Goal: Task Accomplishment & Management: Manage account settings

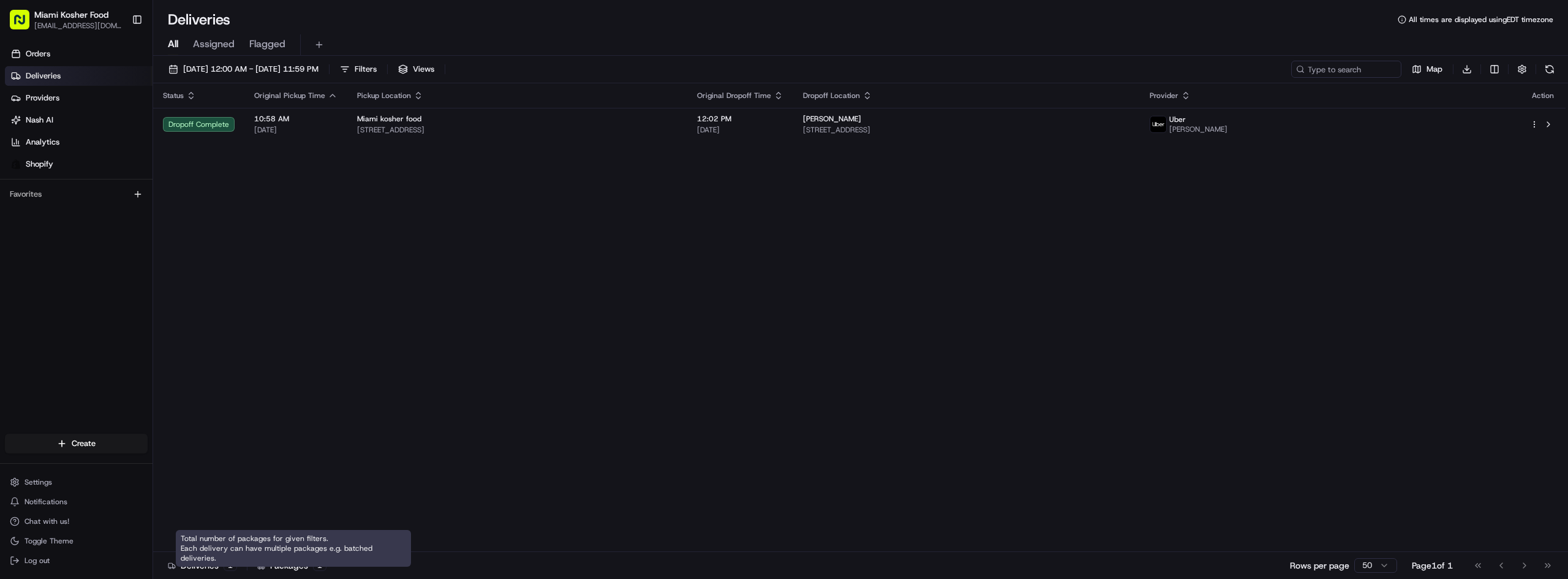
click at [313, 560] on div "1" at bounding box center [320, 565] width 13 height 11
click at [319, 563] on div "1" at bounding box center [320, 565] width 13 height 11
drag, startPoint x: 300, startPoint y: 565, endPoint x: 293, endPoint y: 544, distance: 22.1
click at [300, 565] on div "Packages 1" at bounding box center [292, 565] width 69 height 12
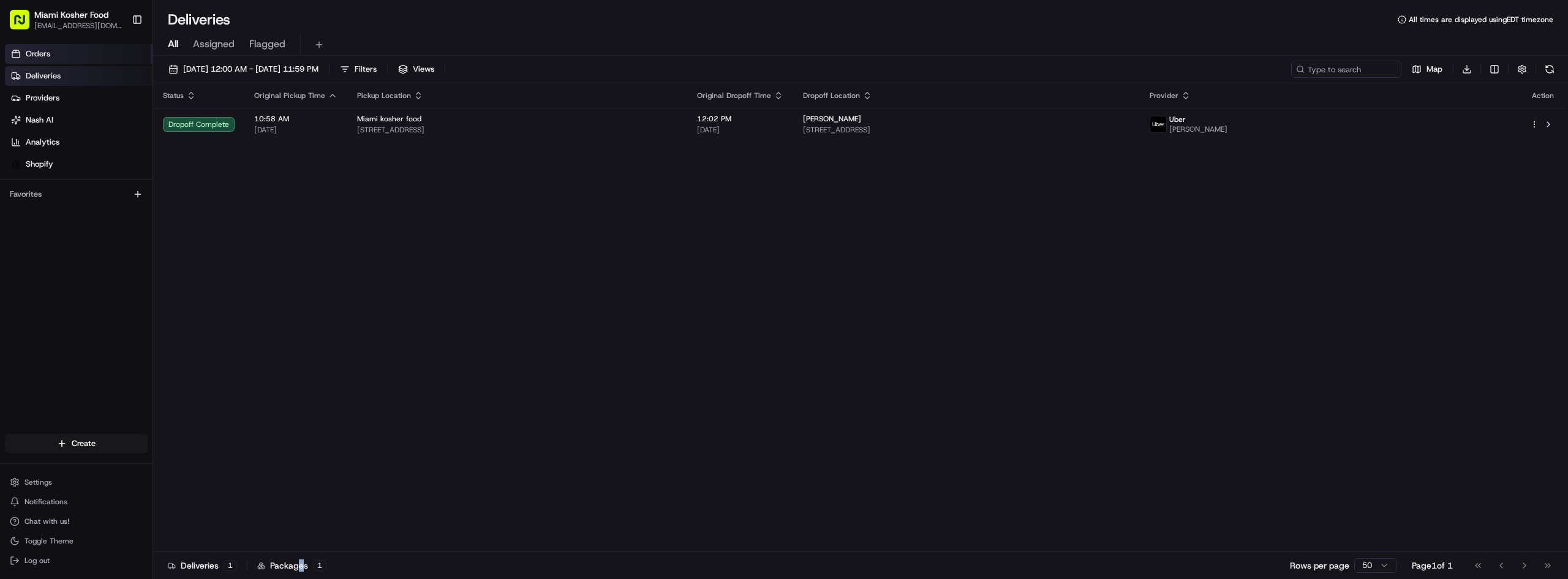
click at [75, 48] on link "Orders" at bounding box center [79, 53] width 148 height 19
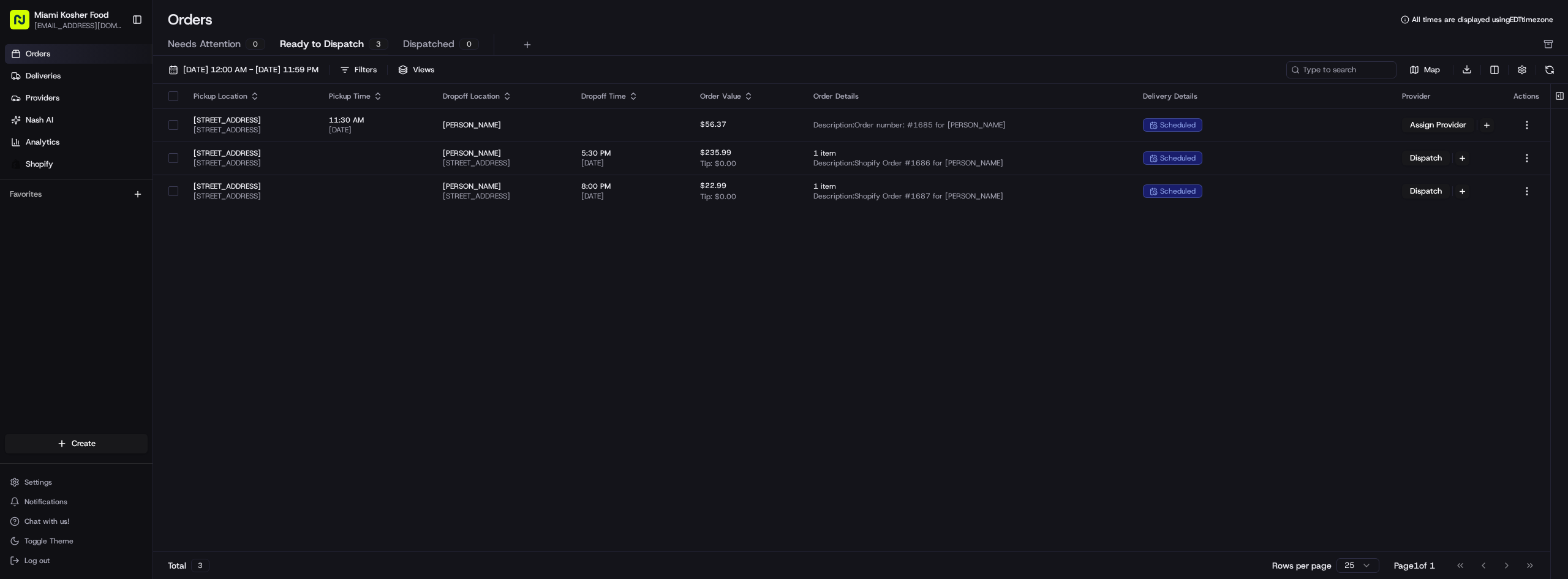
drag, startPoint x: 1285, startPoint y: 316, endPoint x: 1134, endPoint y: 292, distance: 152.9
click at [1134, 292] on div "Pickup Location Pickup Time Dropoff Location Dropoff Time Order Value Order Det…" at bounding box center [852, 318] width 1397 height 468
click at [526, 44] on button at bounding box center [528, 45] width 17 height 17
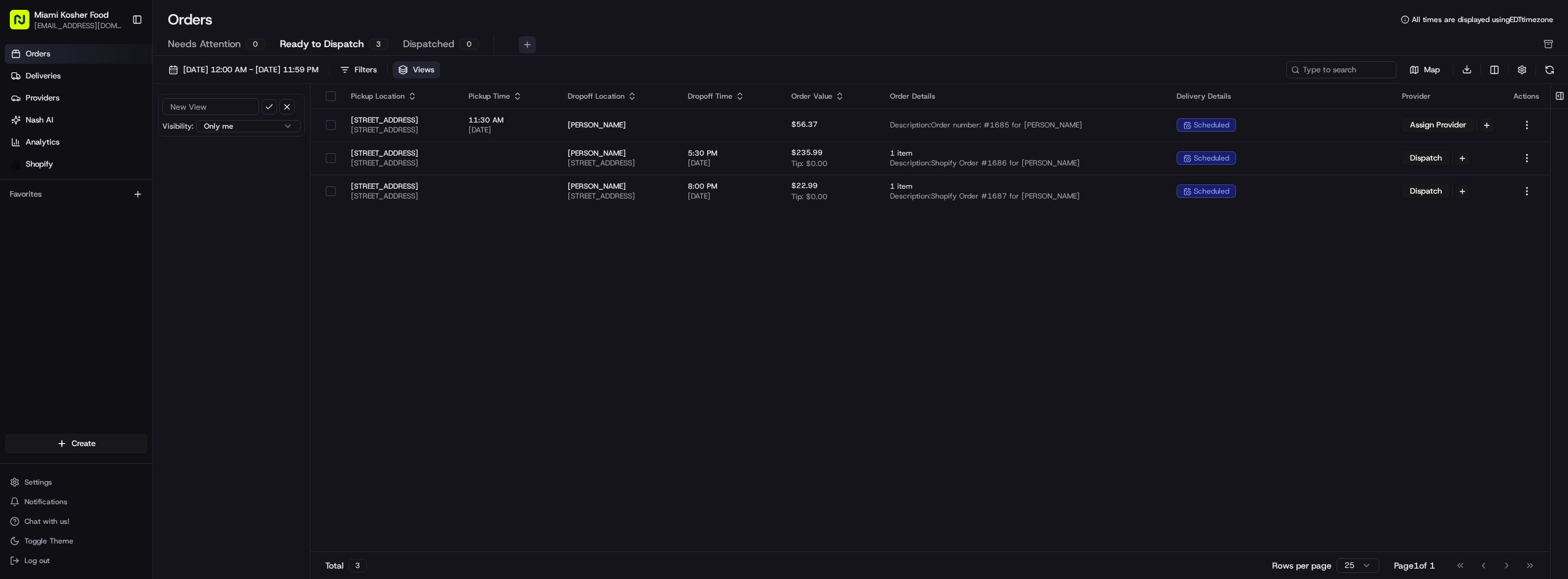
click at [519, 43] on button at bounding box center [528, 45] width 17 height 17
click at [285, 110] on button "button" at bounding box center [287, 107] width 15 height 15
click at [406, 263] on div "Pickup Location Pickup Time Dropoff Location Dropoff Time Order Value Order Det…" at bounding box center [930, 318] width 1240 height 468
drag, startPoint x: 510, startPoint y: 230, endPoint x: 506, endPoint y: 210, distance: 20.4
drag, startPoint x: 506, startPoint y: 210, endPoint x: 830, endPoint y: 345, distance: 351.0
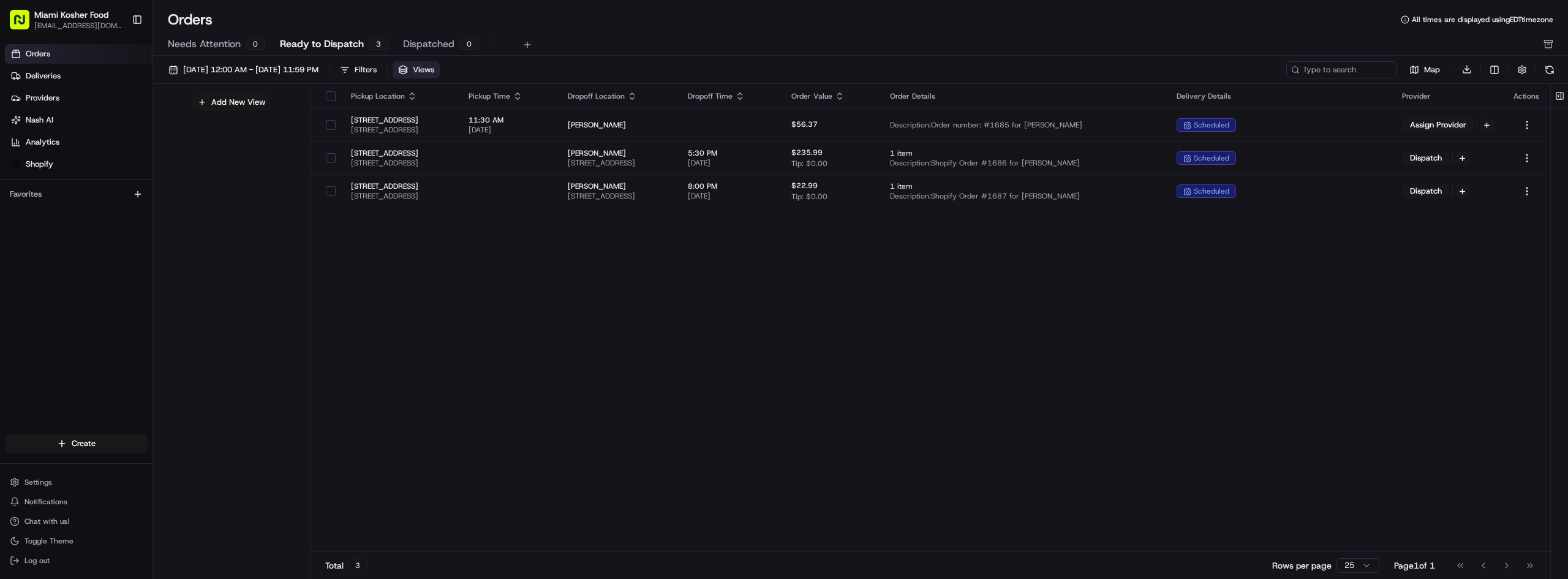
click at [830, 345] on div "Pickup Location Pickup Time Dropoff Location Dropoff Time Order Value Order Det…" at bounding box center [930, 318] width 1240 height 468
click at [1551, 70] on button at bounding box center [1550, 70] width 17 height 17
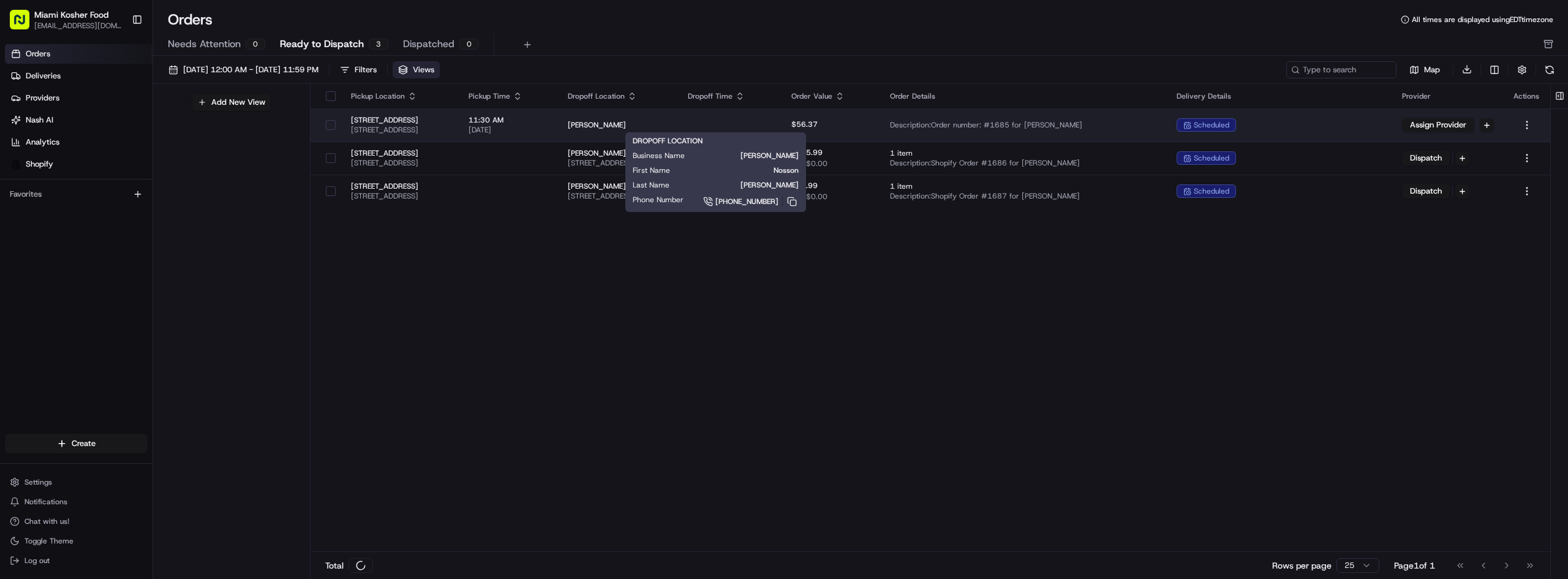
click at [668, 127] on span "[PERSON_NAME]" at bounding box center [618, 125] width 101 height 10
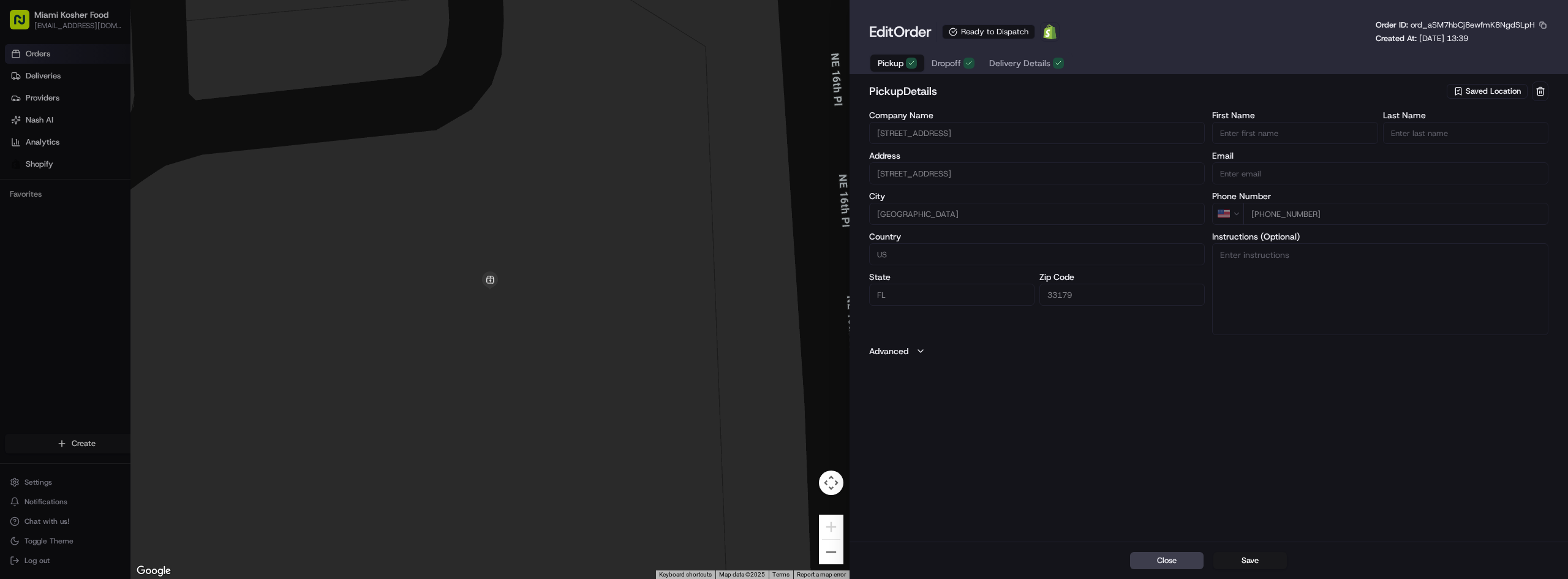
click at [1162, 556] on button "Close" at bounding box center [1167, 560] width 73 height 17
type input "+1"
